Goal: Find specific page/section: Find specific page/section

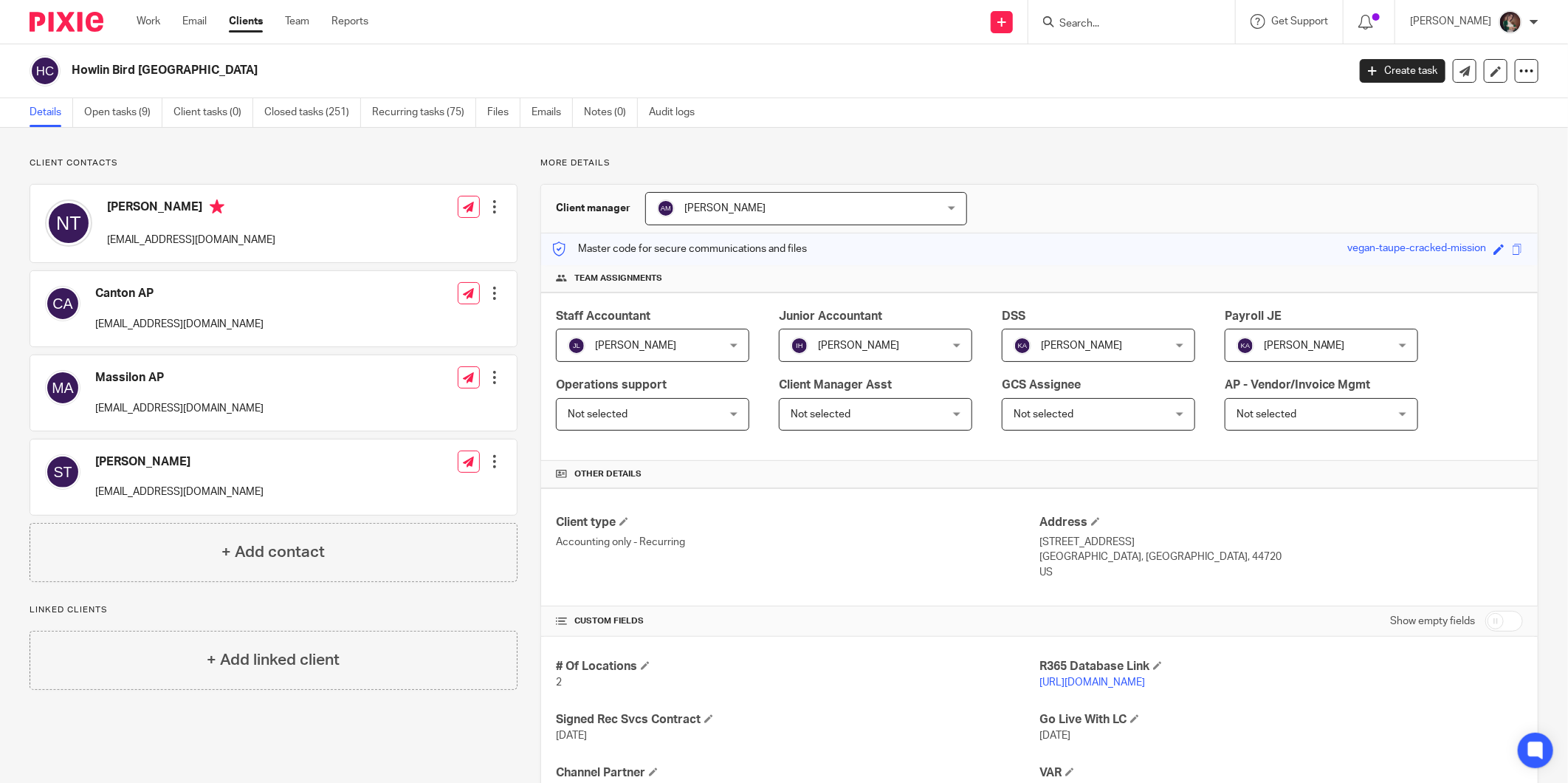
click at [1133, 29] on form at bounding box center [1136, 22] width 157 height 18
click at [1162, 20] on input "Search" at bounding box center [1124, 25] width 133 height 14
click at [1140, 24] on input "Search" at bounding box center [1124, 25] width 133 height 14
click at [1138, 20] on input "Search" at bounding box center [1124, 25] width 133 height 14
click at [1090, 99] on main "Howlin Bird [GEOGRAPHIC_DATA] Create task Export data Merge Archive client Deta…" at bounding box center [784, 391] width 1568 height 783
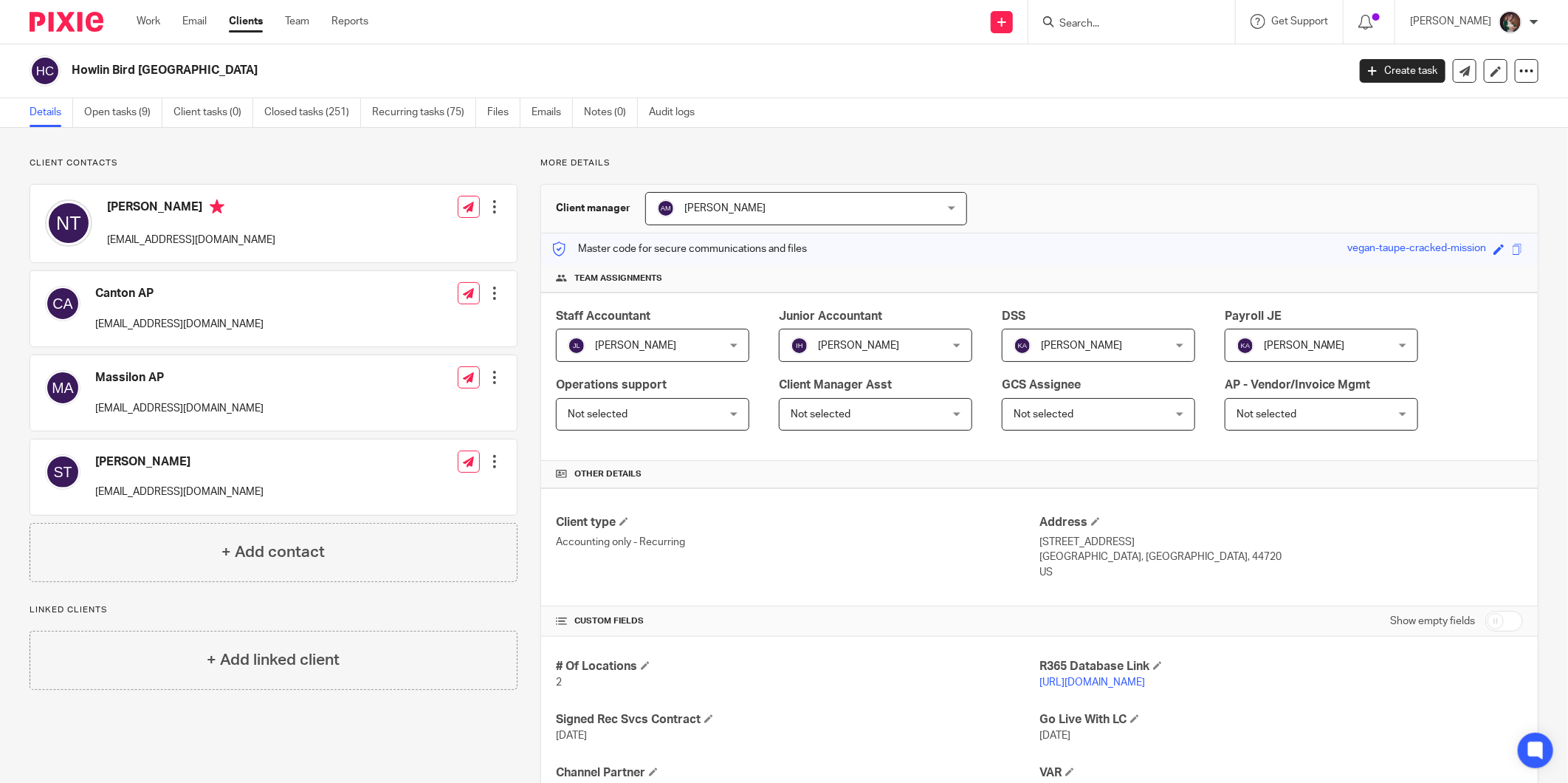
drag, startPoint x: 1090, startPoint y: 99, endPoint x: 1090, endPoint y: 23, distance: 76.0
click at [1090, 23] on input "Search" at bounding box center [1124, 25] width 133 height 14
click at [1090, 18] on input "Search" at bounding box center [1124, 25] width 133 height 14
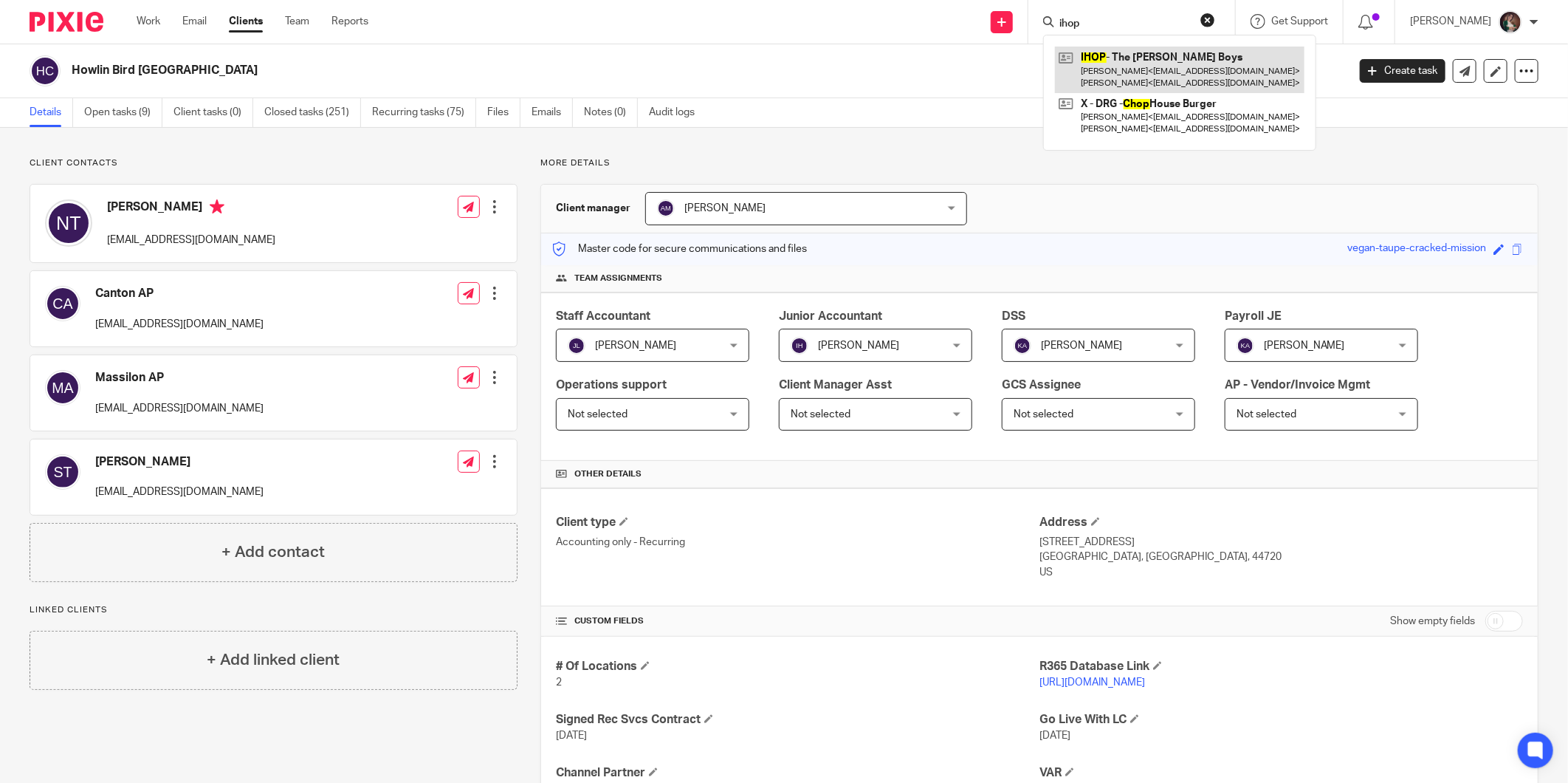
type input "ihop"
click at [1142, 60] on link at bounding box center [1179, 69] width 249 height 46
click at [1142, 63] on link at bounding box center [1179, 69] width 249 height 46
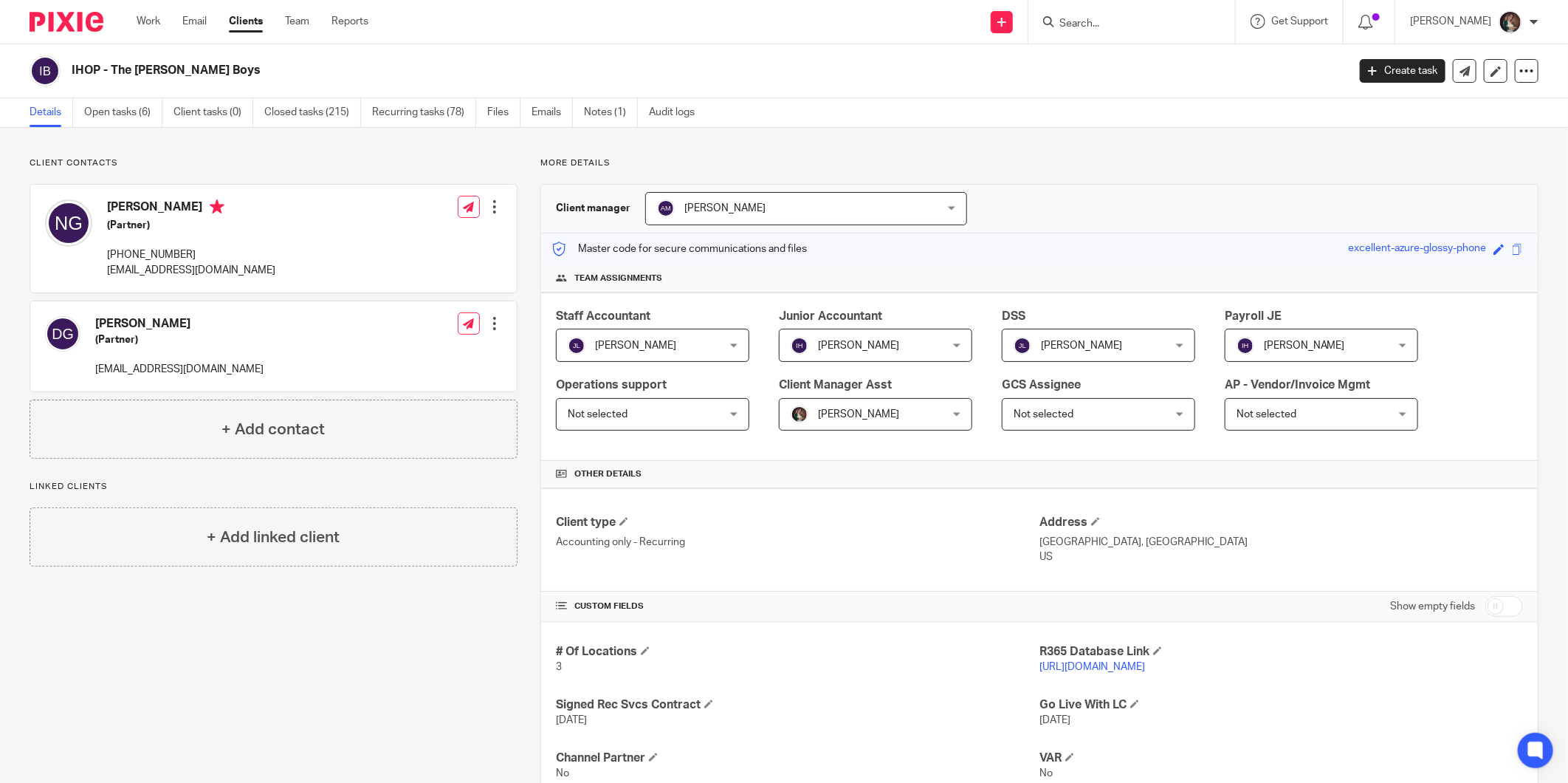
click at [1085, 672] on link "[URL][DOMAIN_NAME]" at bounding box center [1093, 667] width 105 height 11
